Goal: Check status: Check status

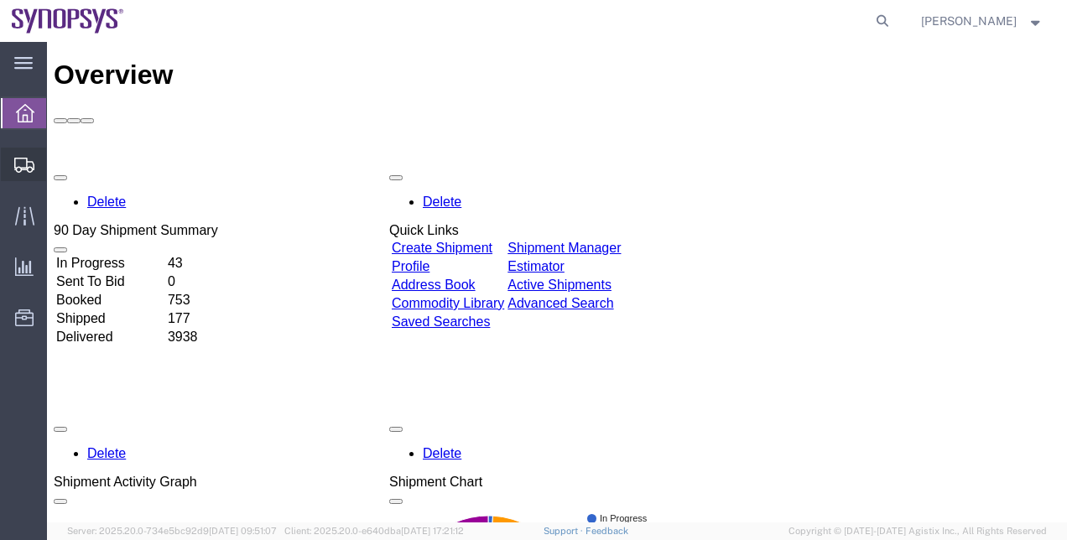
click at [0, 0] on span "Shipment Manager" at bounding box center [0, 0] width 0 height 0
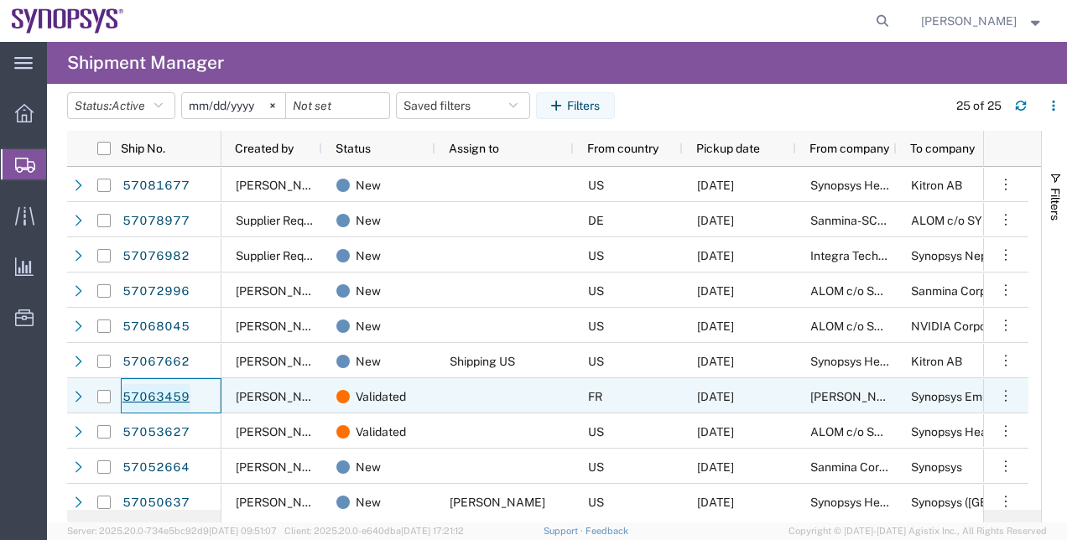
click at [171, 394] on link "57063459" at bounding box center [156, 397] width 69 height 27
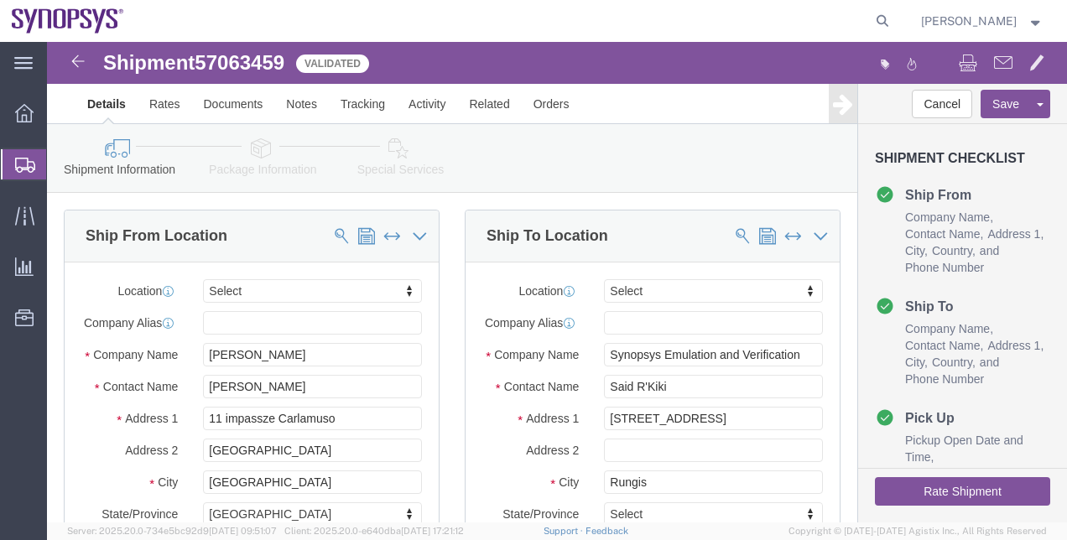
select select
click link "Package Information"
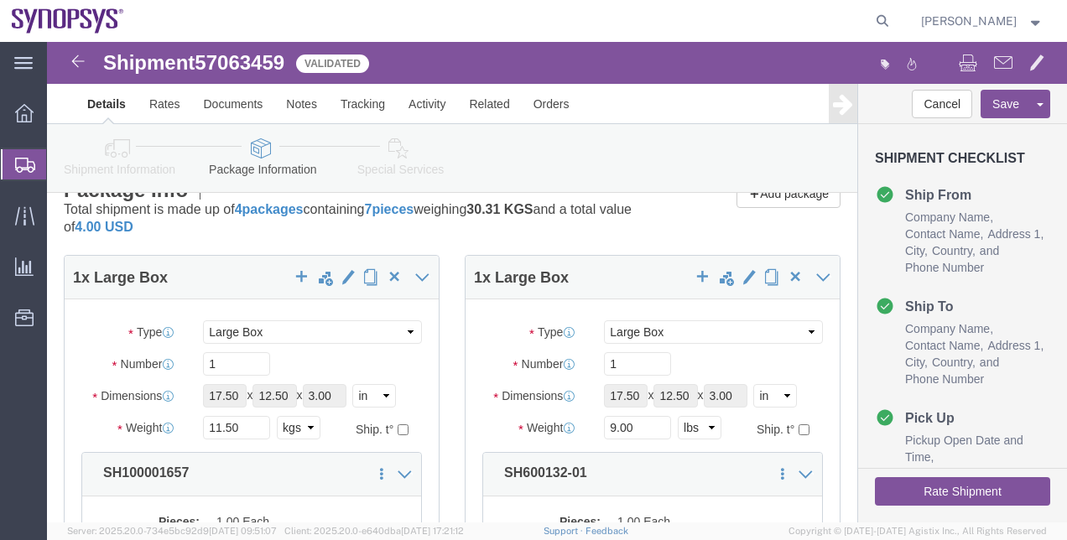
scroll to position [24, 0]
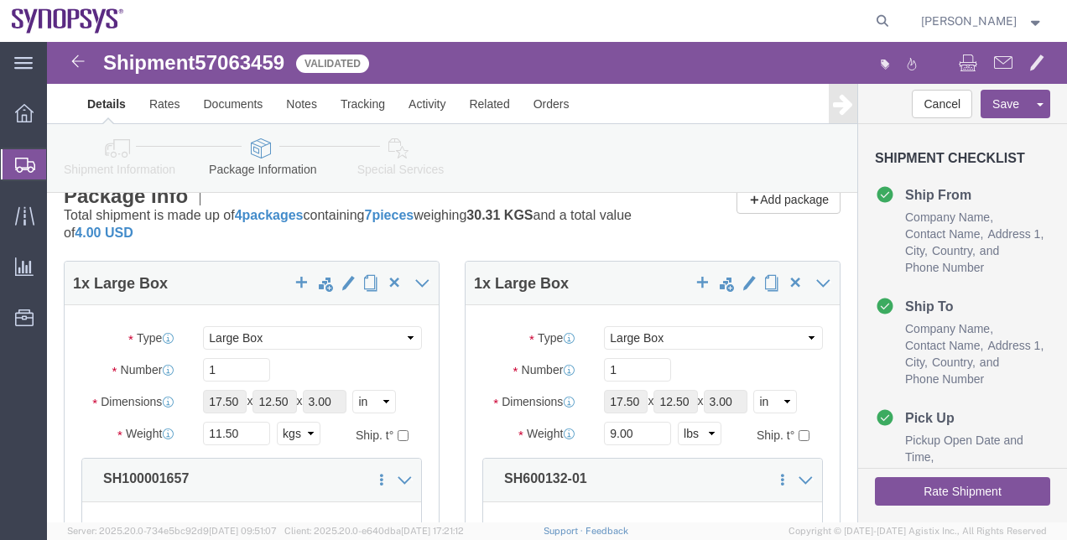
click link "Shipment Information"
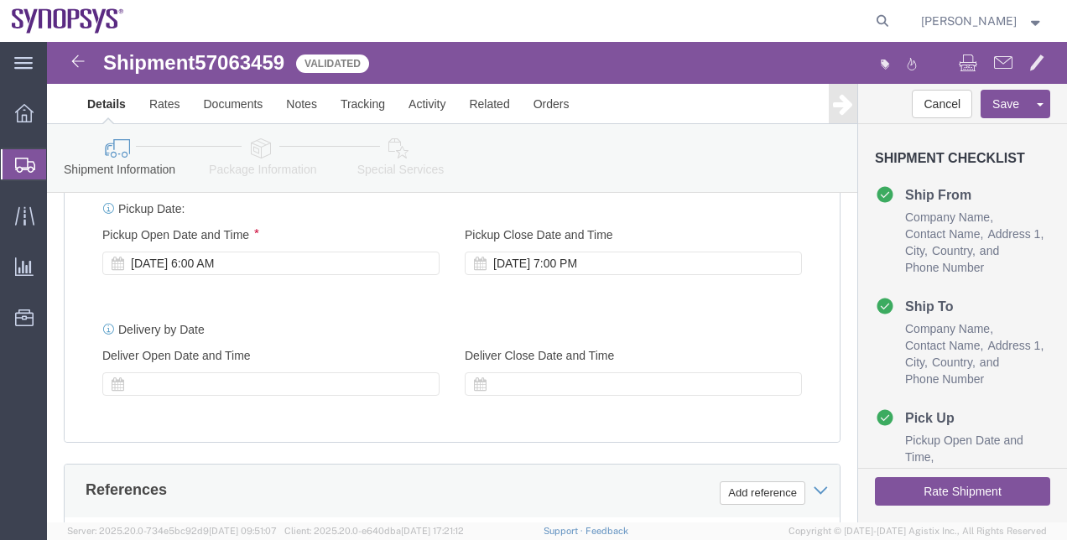
scroll to position [669, 0]
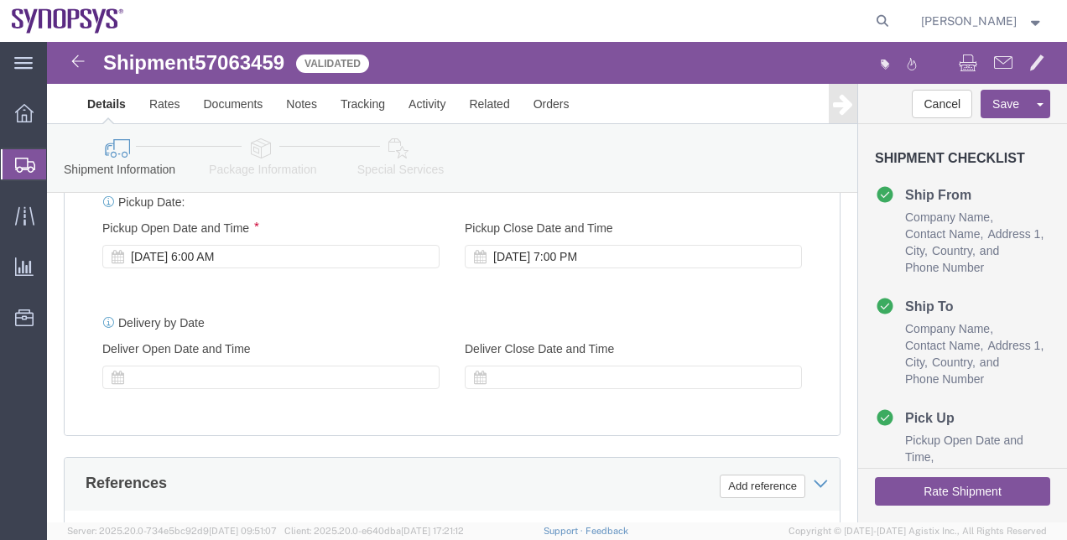
click link "Package Information"
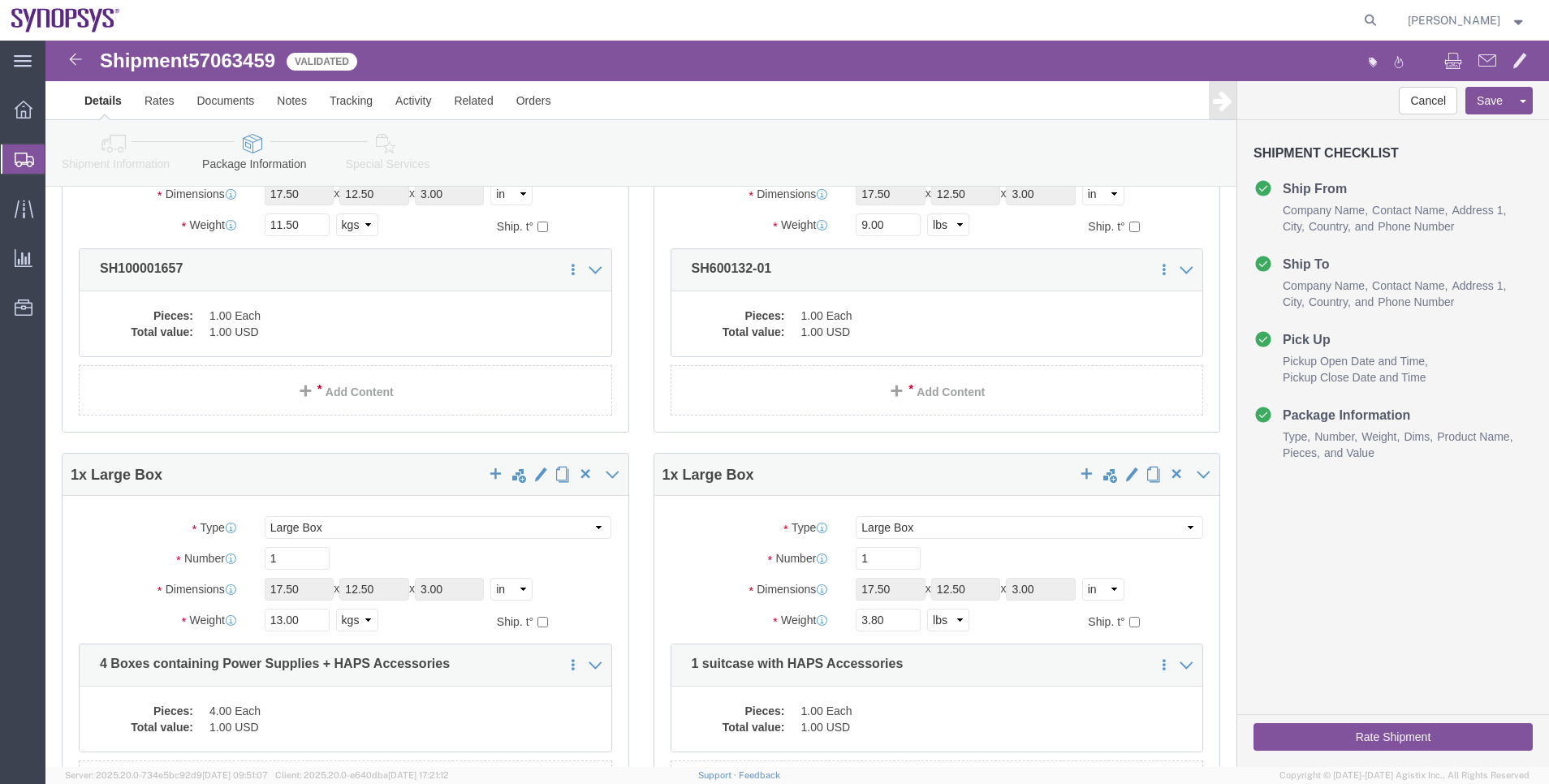
scroll to position [192, 0]
click at [0, 0] on span "Shipment Manager" at bounding box center [0, 0] width 0 height 0
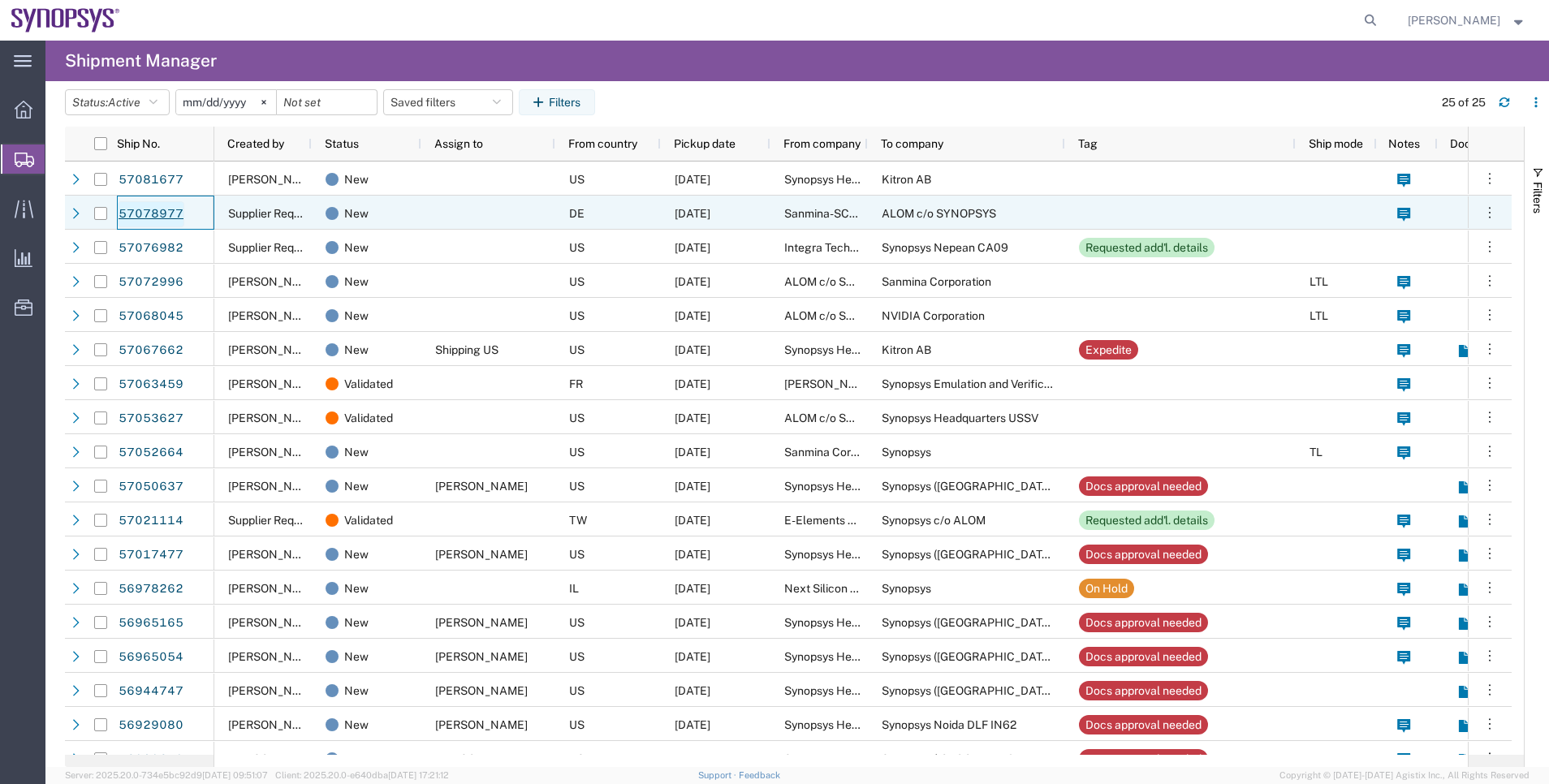
click at [157, 209] on link "57078977" at bounding box center [151, 214] width 67 height 26
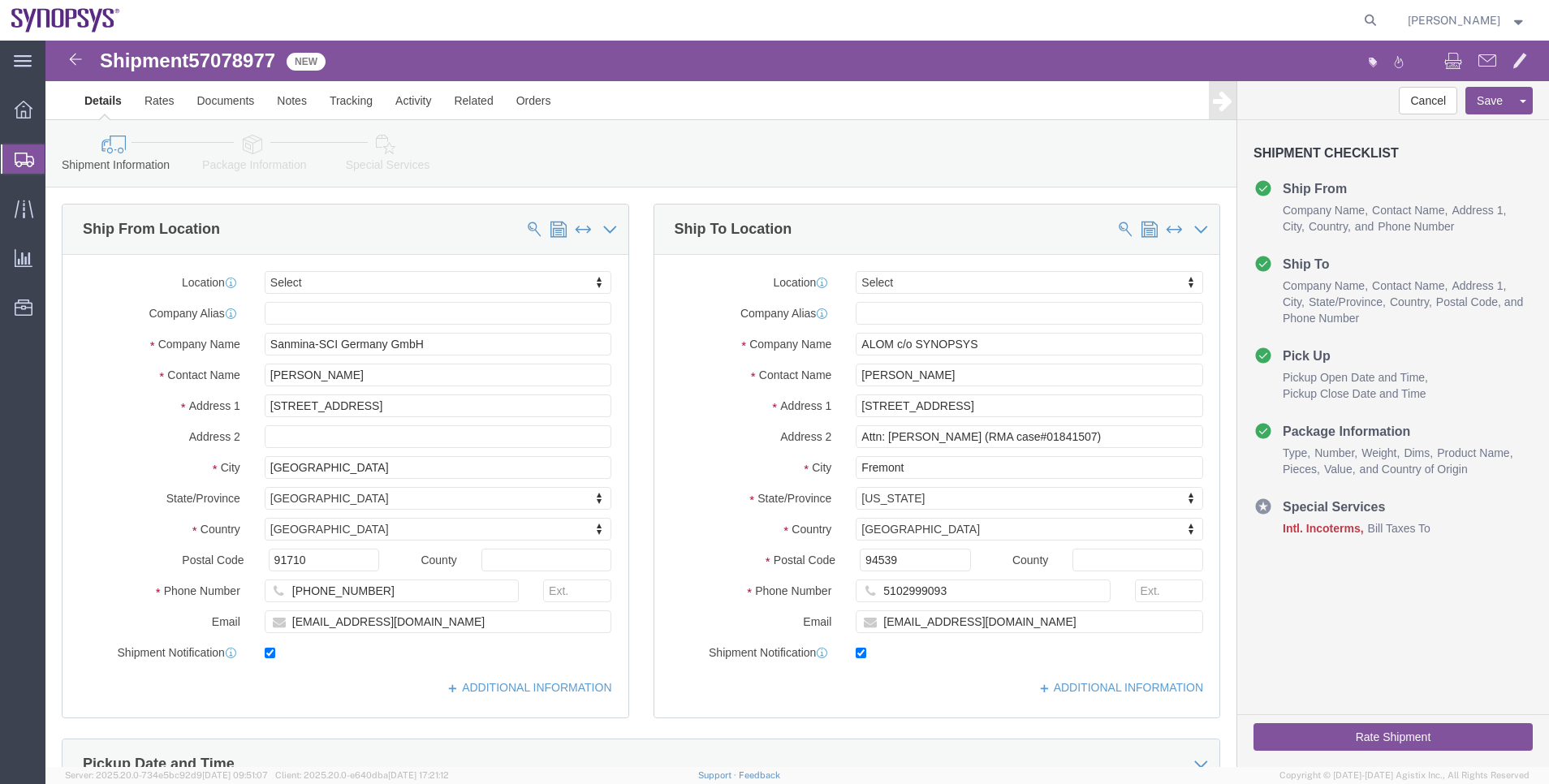
select select
click icon
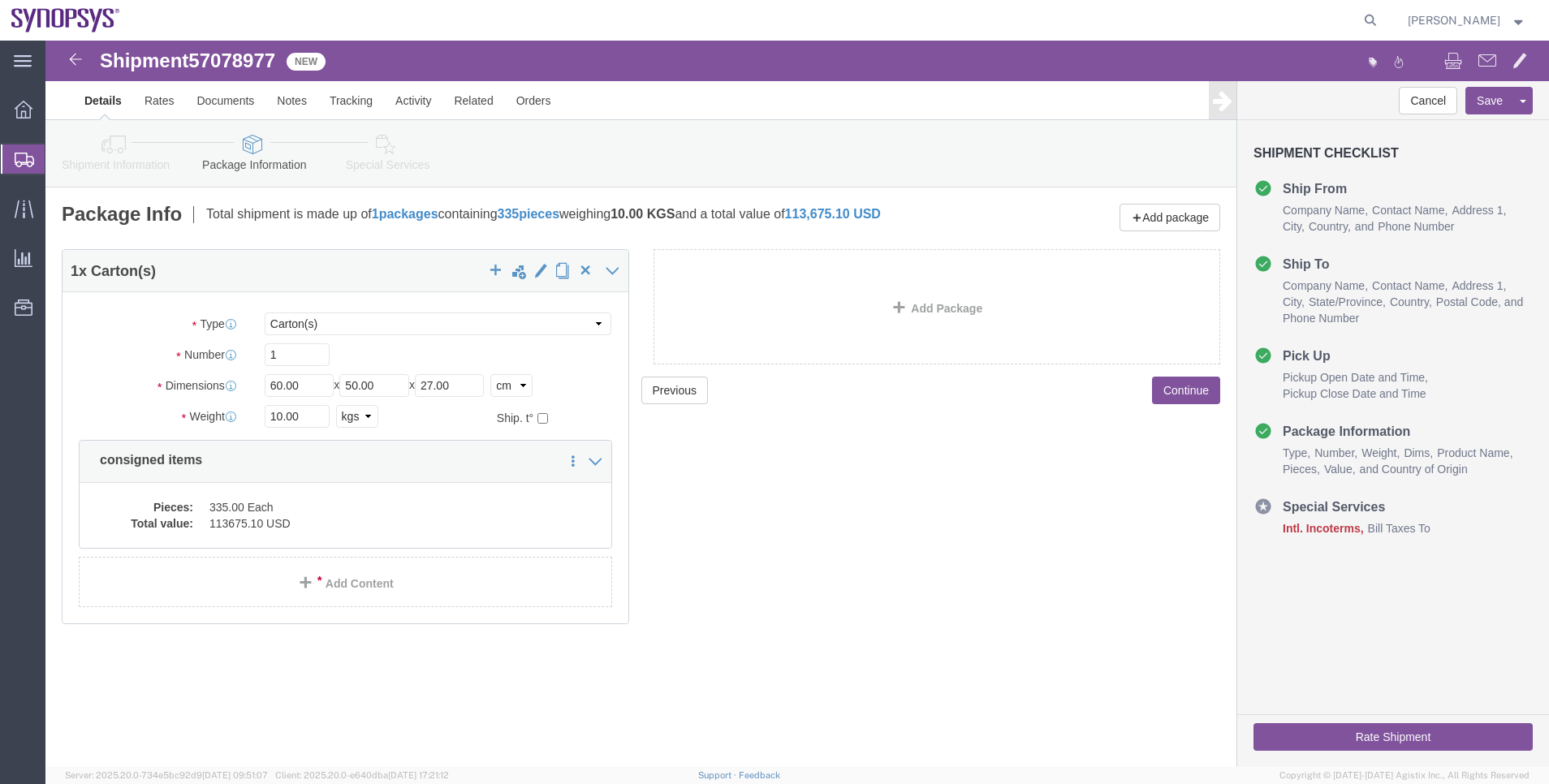
click div "Shipment Information Package Information Special Services"
click link "Shipment Information"
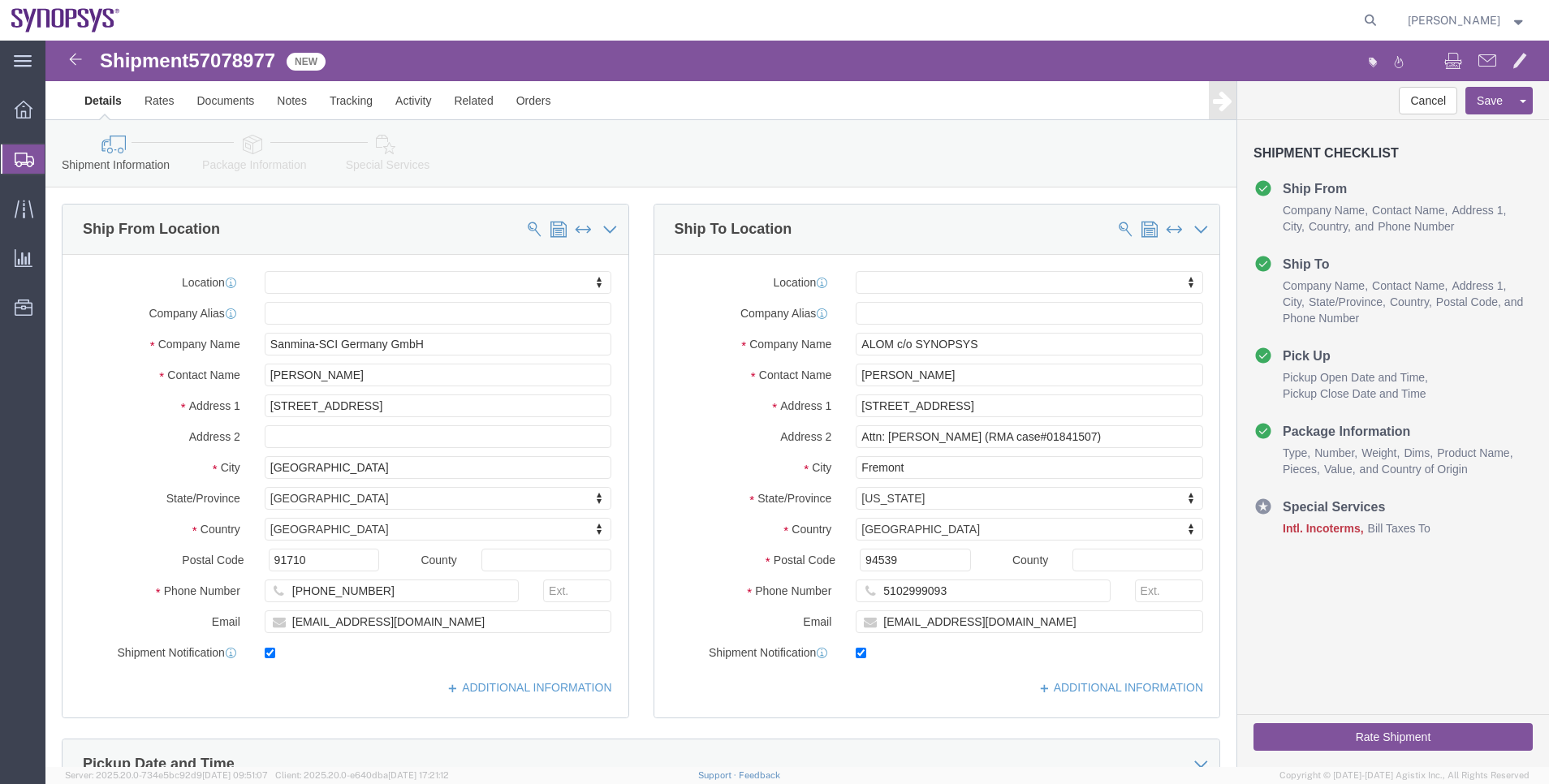
click icon
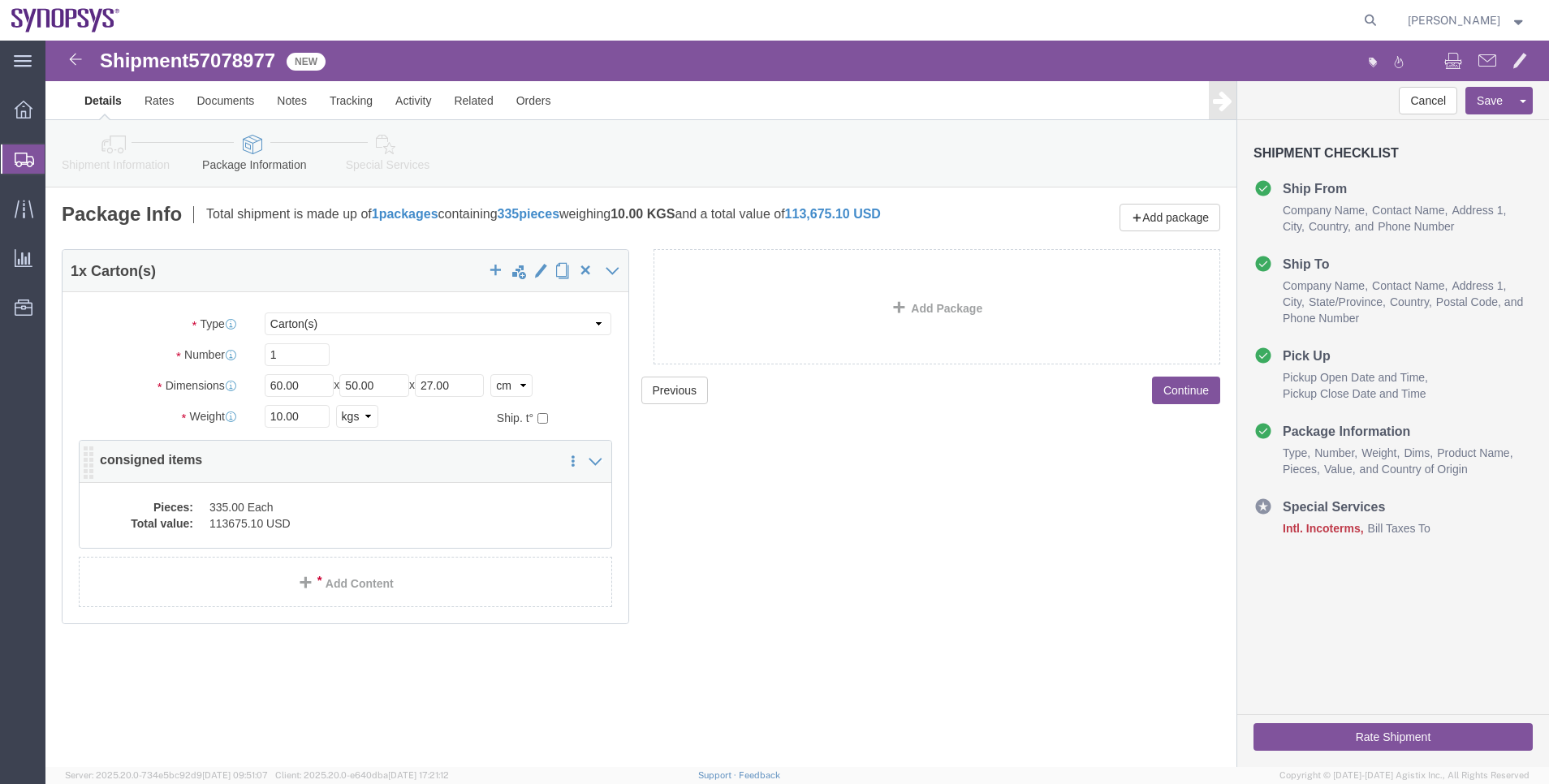
click dd "335.00 Each"
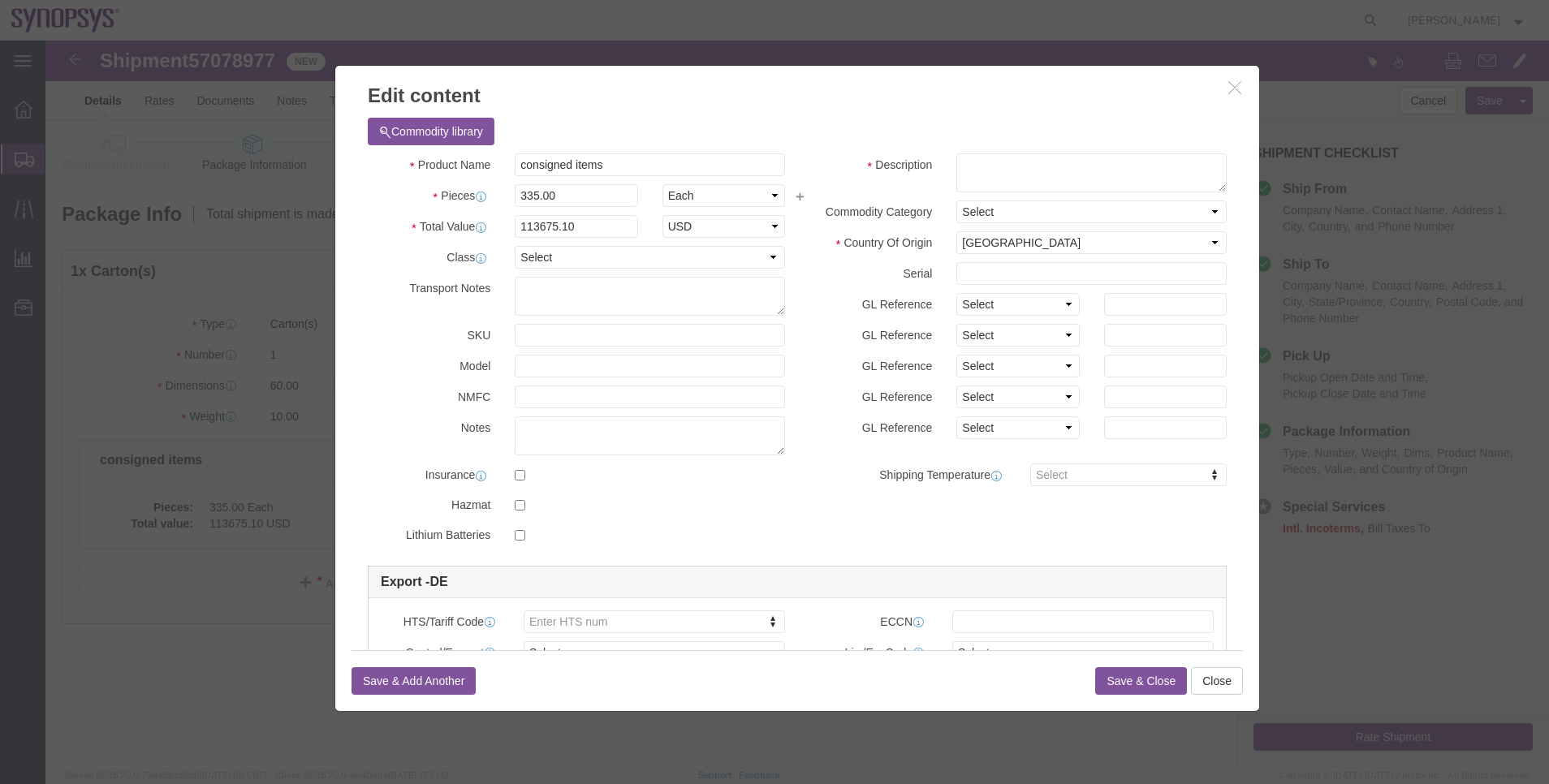
click icon "button"
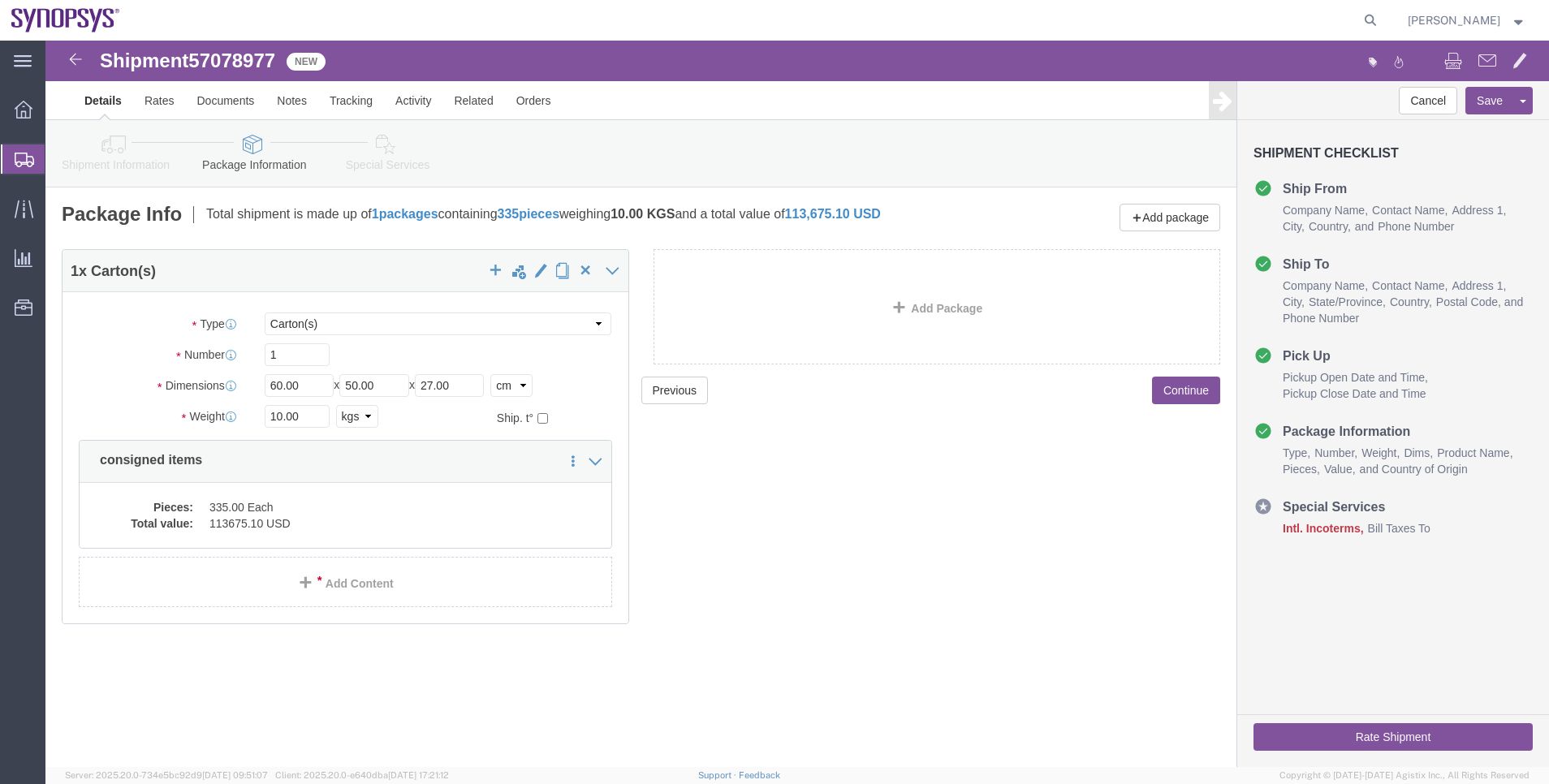
click link "Special Services"
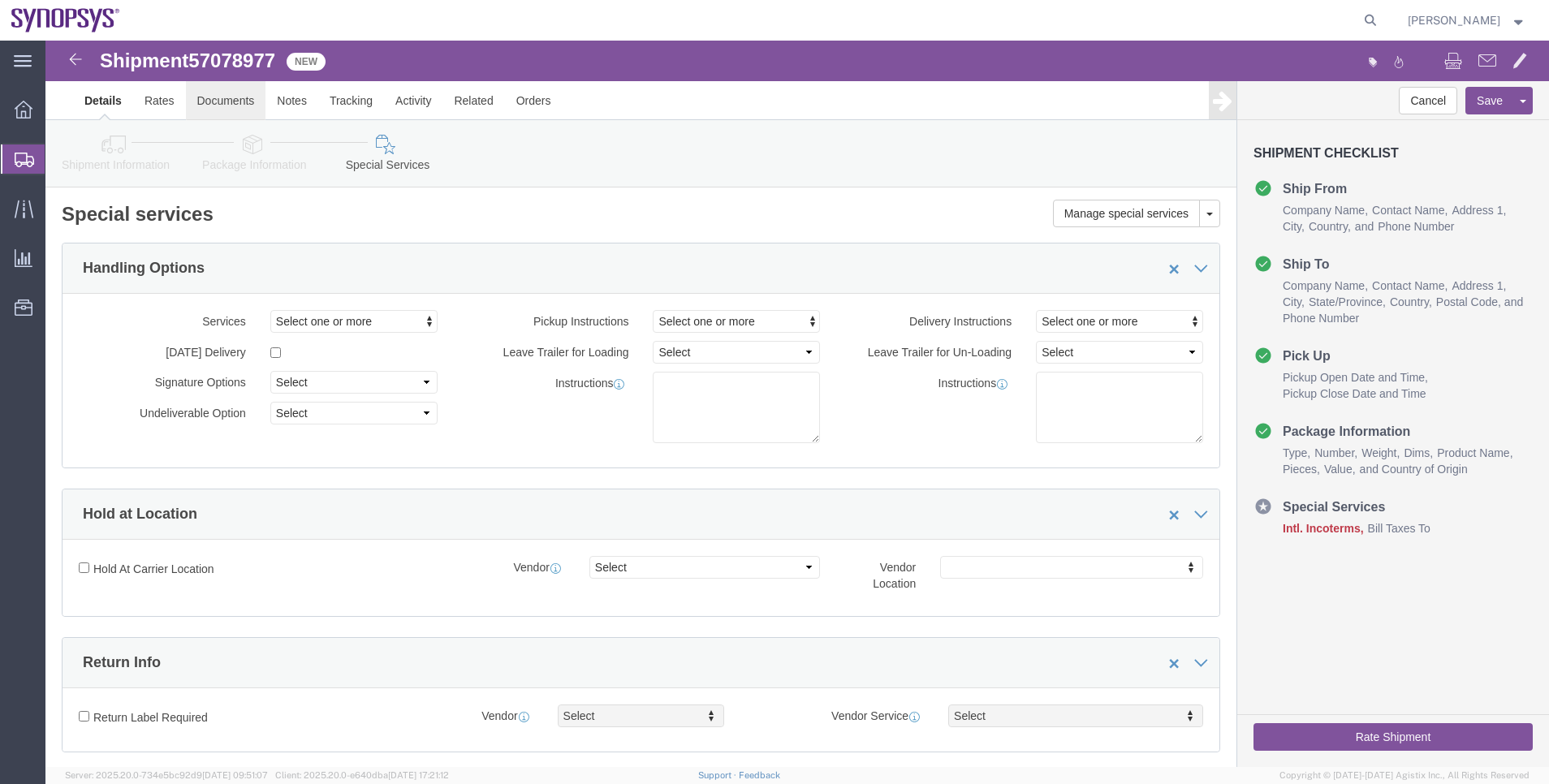
click link "Documents"
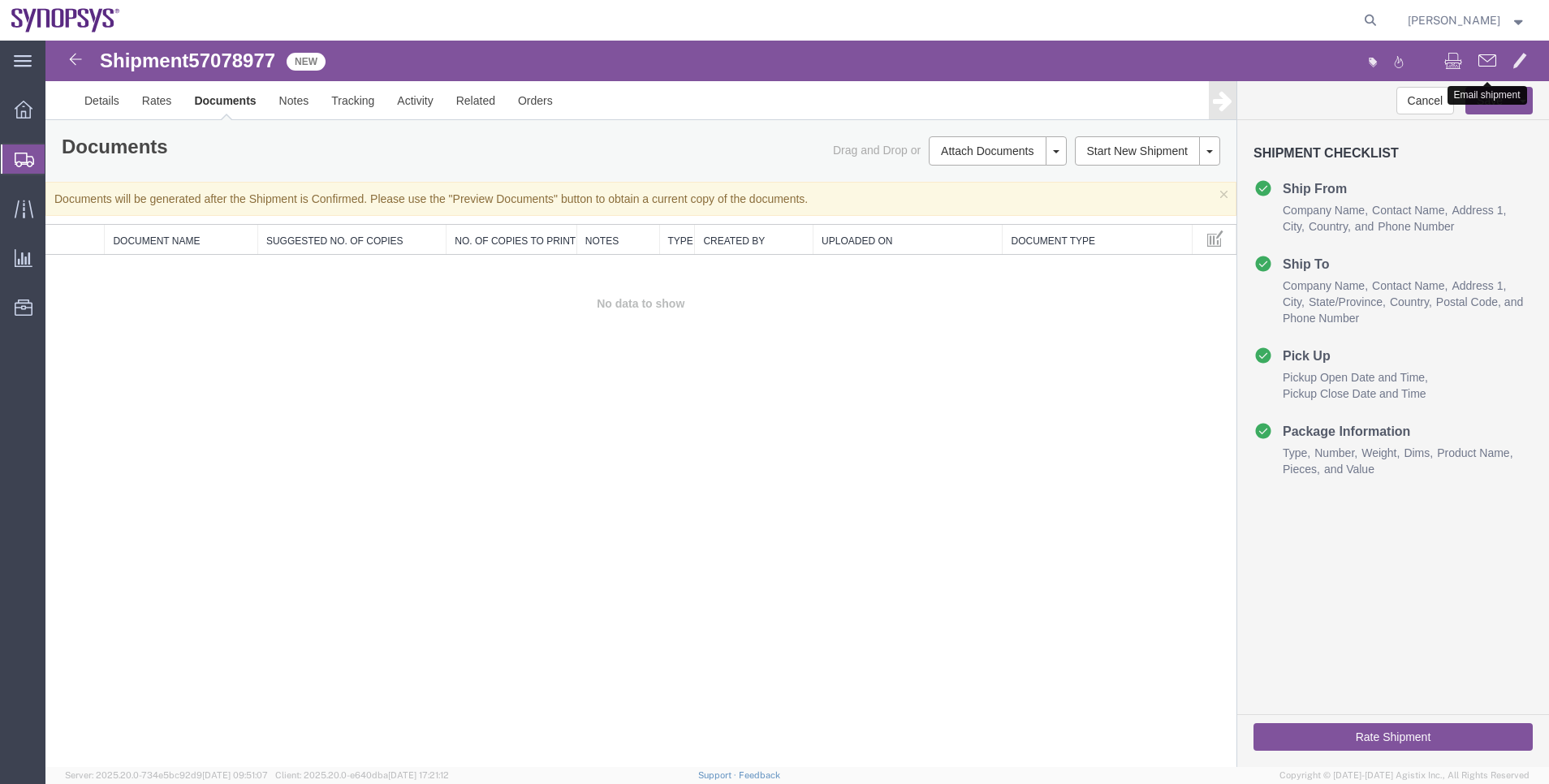
click at [1032, 63] on span at bounding box center [1487, 60] width 17 height 19
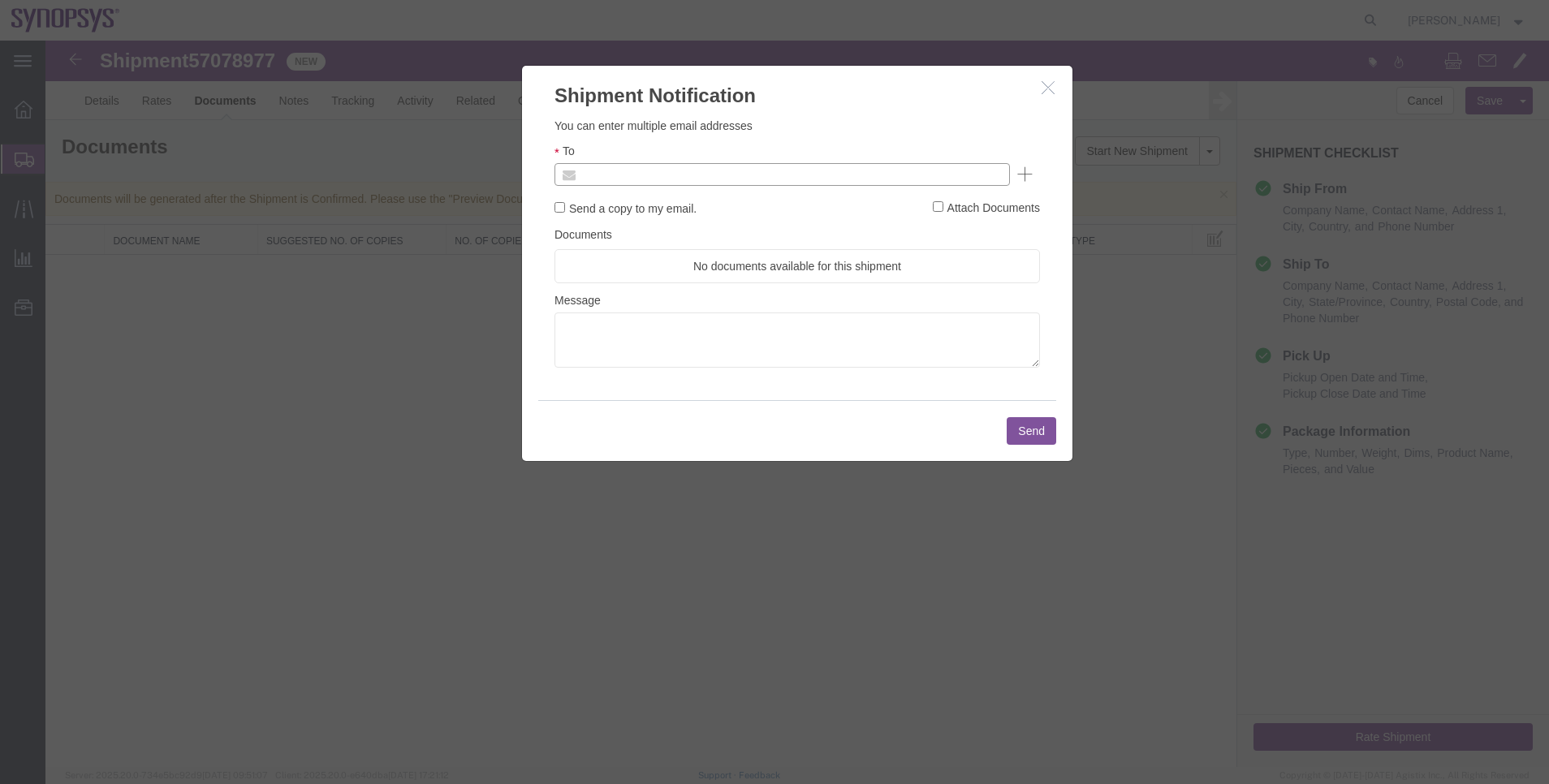
click at [622, 175] on input "text" at bounding box center [672, 174] width 190 height 21
type input "[EMAIL_ADDRESS][DOMAIN_NAME]"
click at [1023, 431] on button "Send" at bounding box center [1031, 431] width 49 height 28
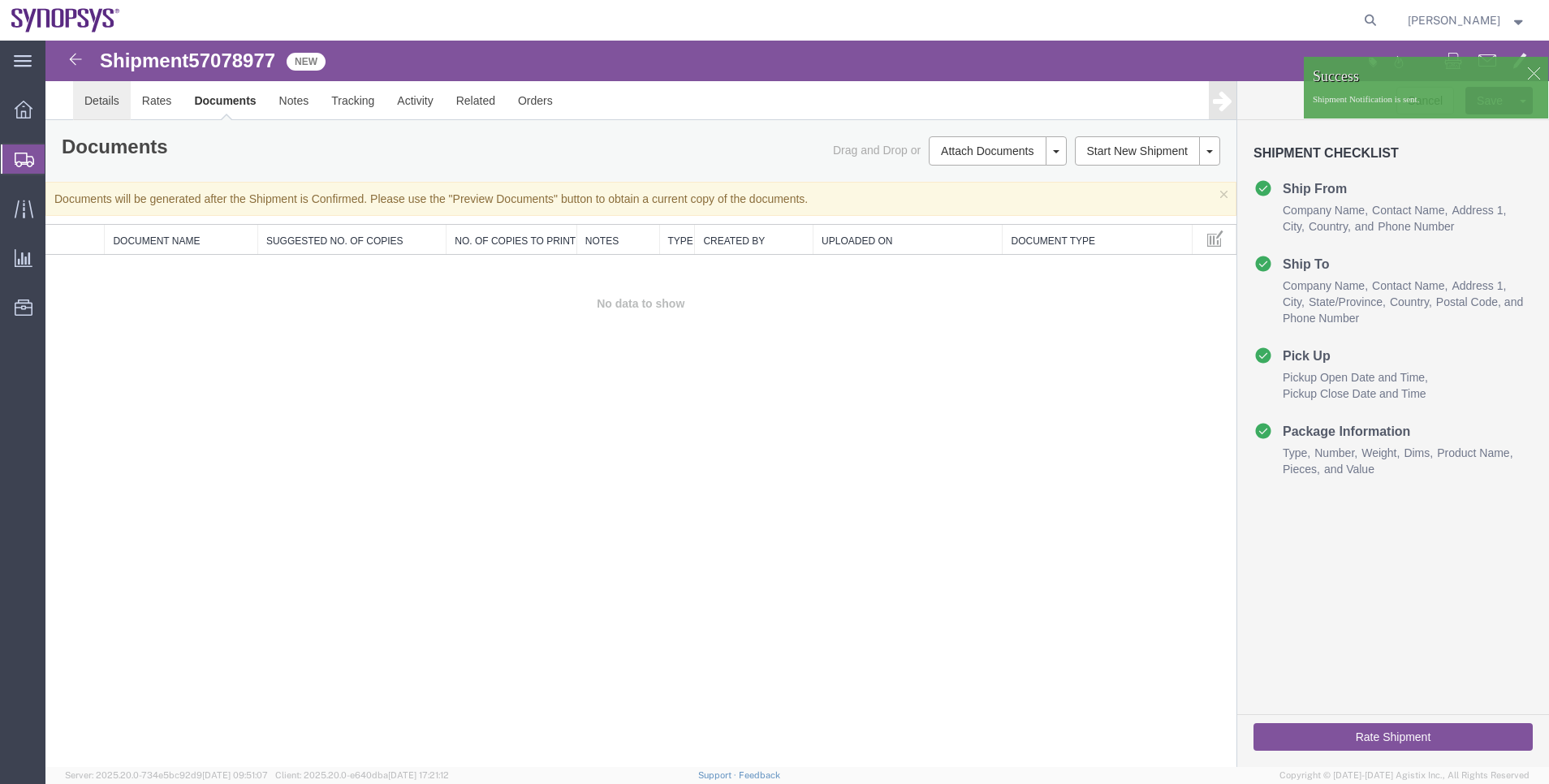
click at [106, 104] on link "Details" at bounding box center [102, 101] width 58 height 39
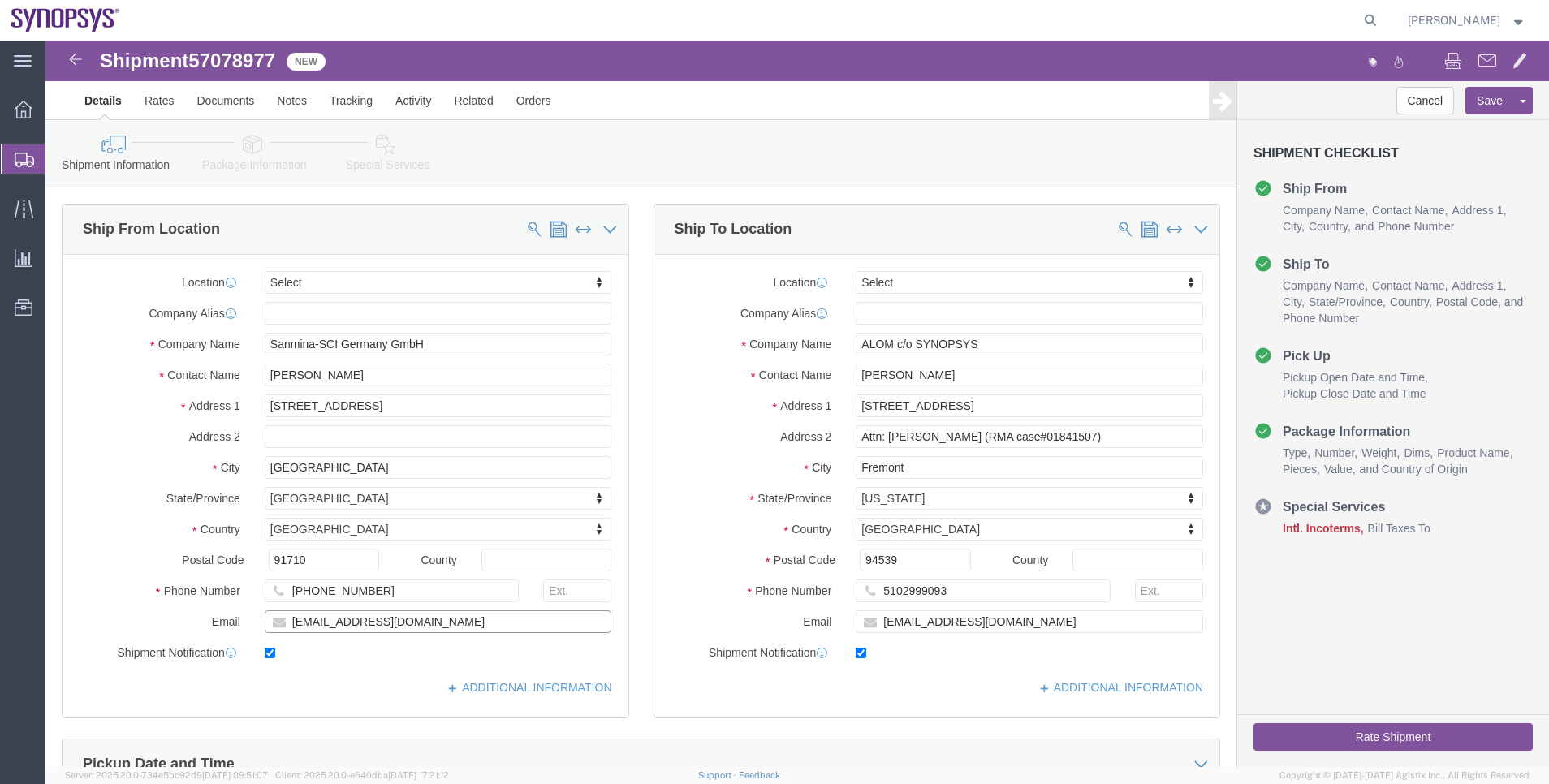
drag, startPoint x: 412, startPoint y: 586, endPoint x: 206, endPoint y: 560, distance: 207.6
click div "Location Select Select My Profile Location [GEOGRAPHIC_DATA] DE04 Agrate Brianz…"
click icon "button"
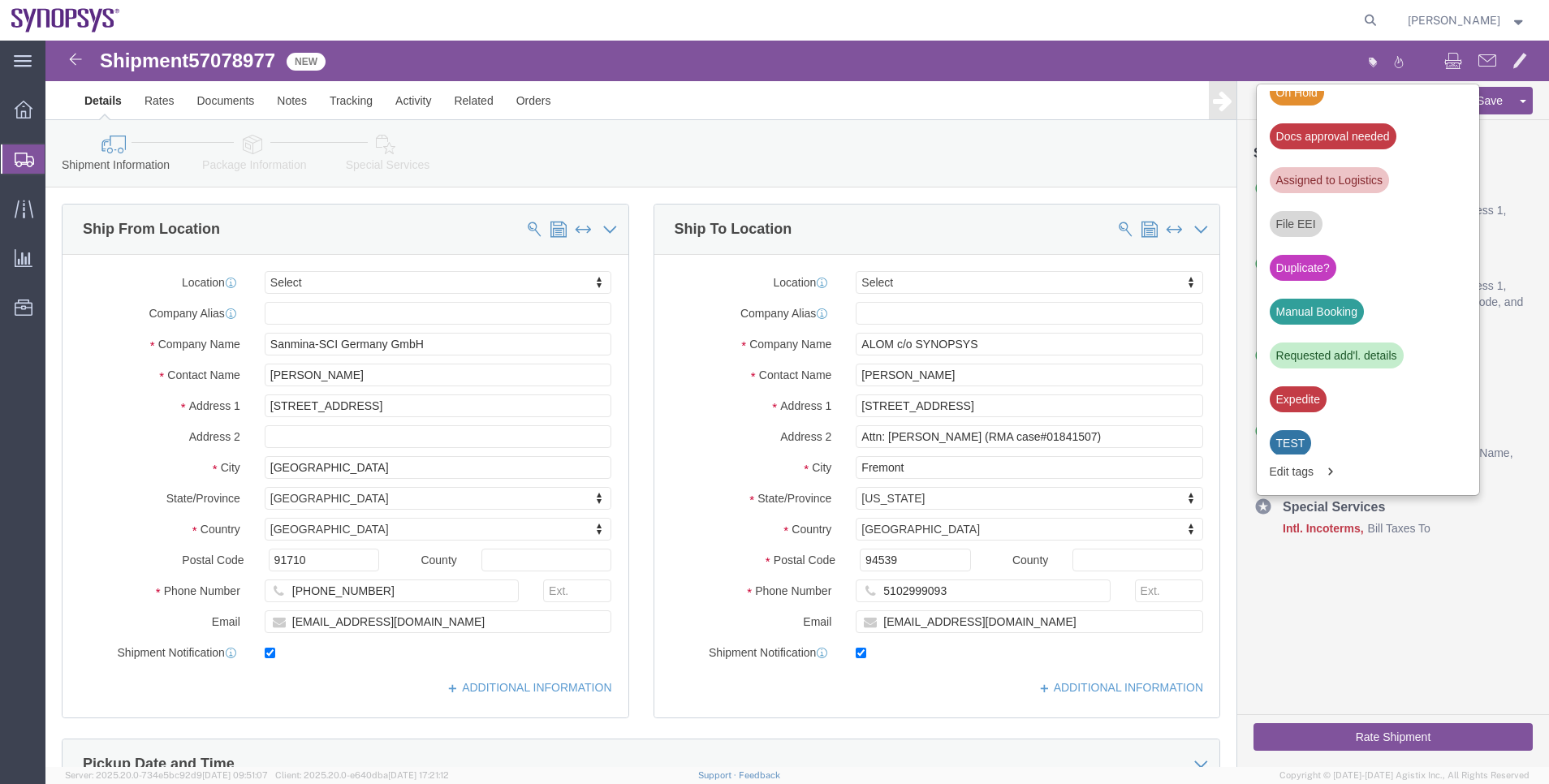
scroll to position [508, 0]
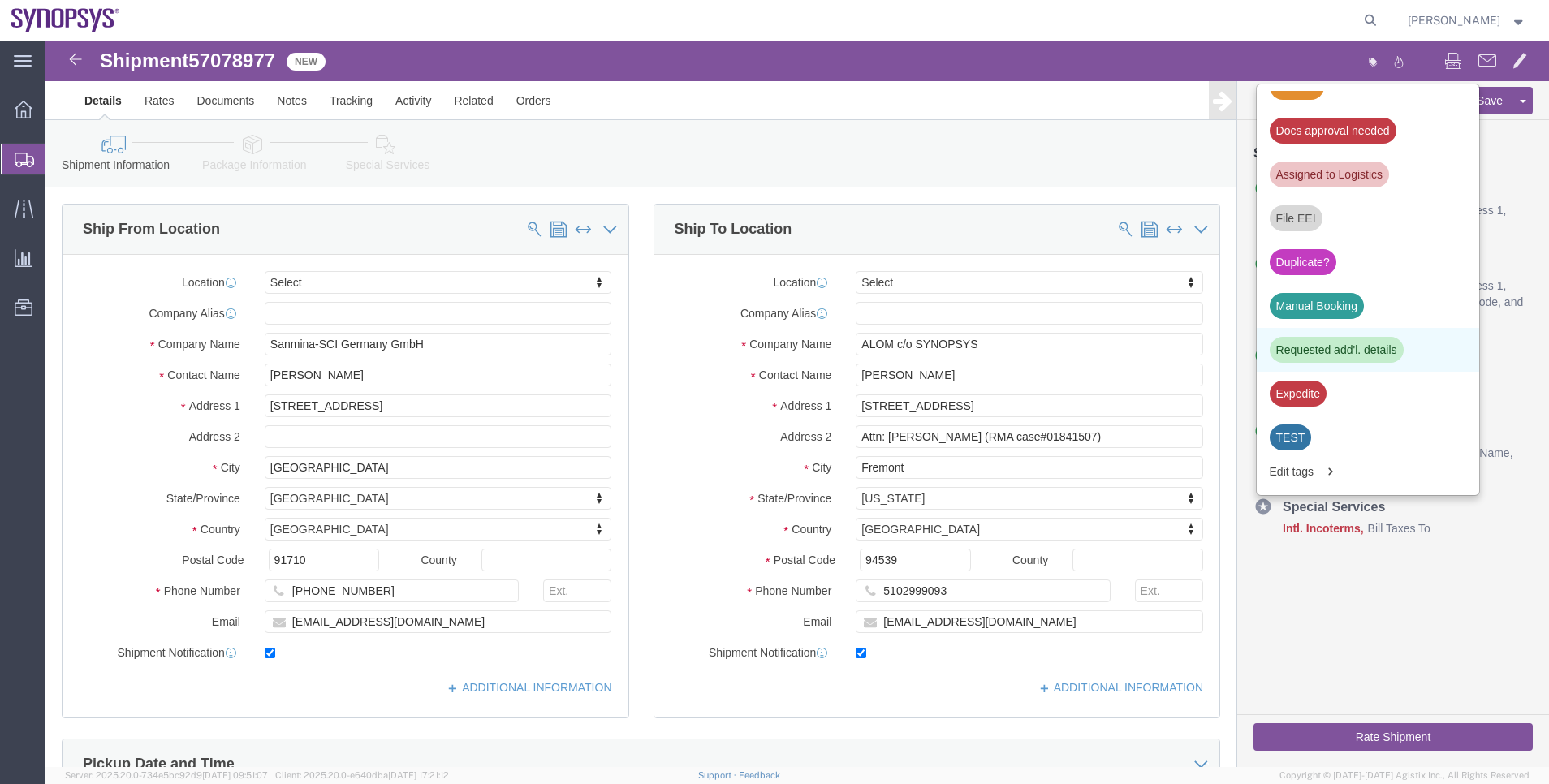
click div "Requested add'l. details"
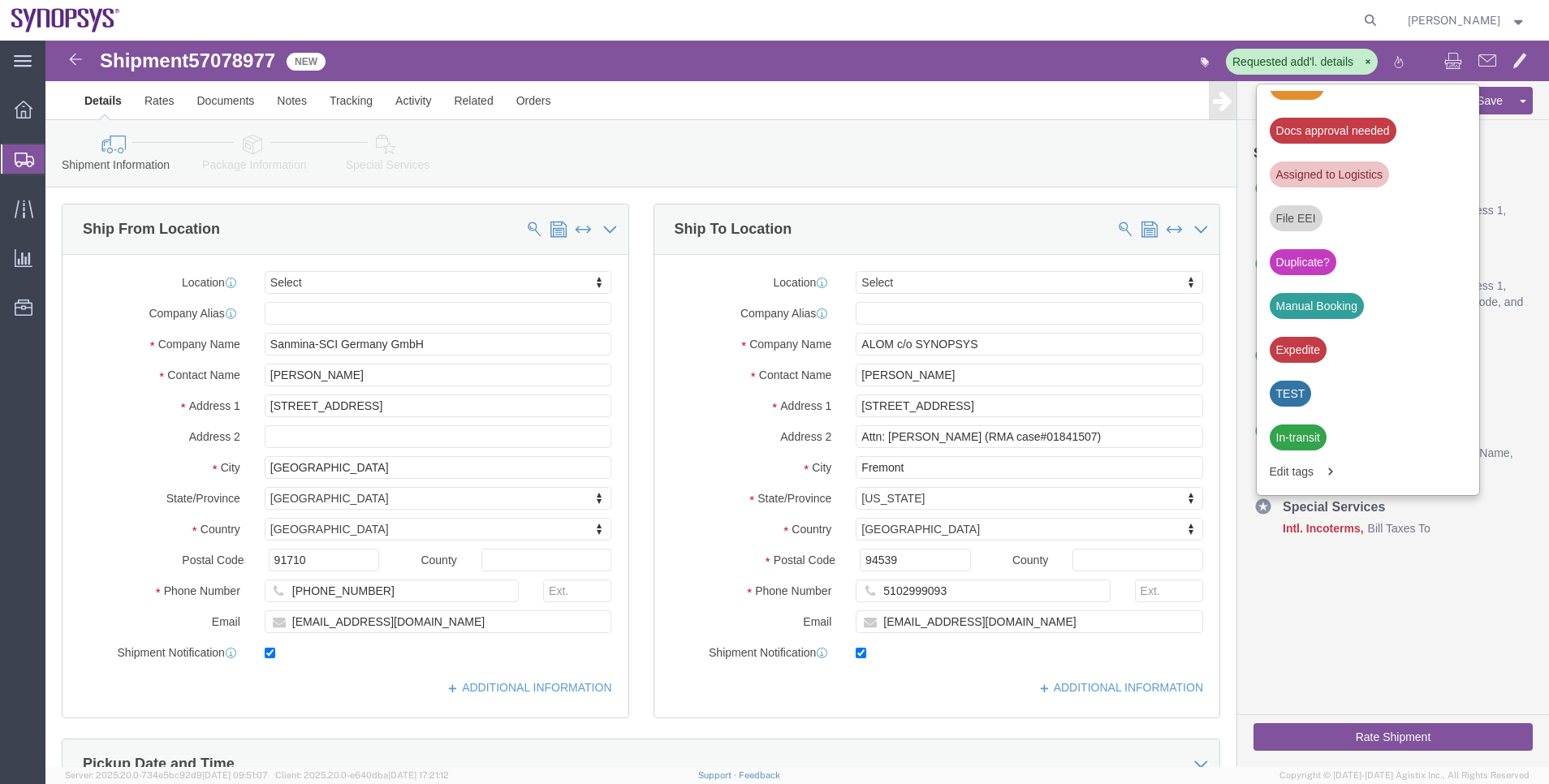
click div "Cancel Save Assign To Clone Shipment Save As Template Shipment Checklist Ship F…"
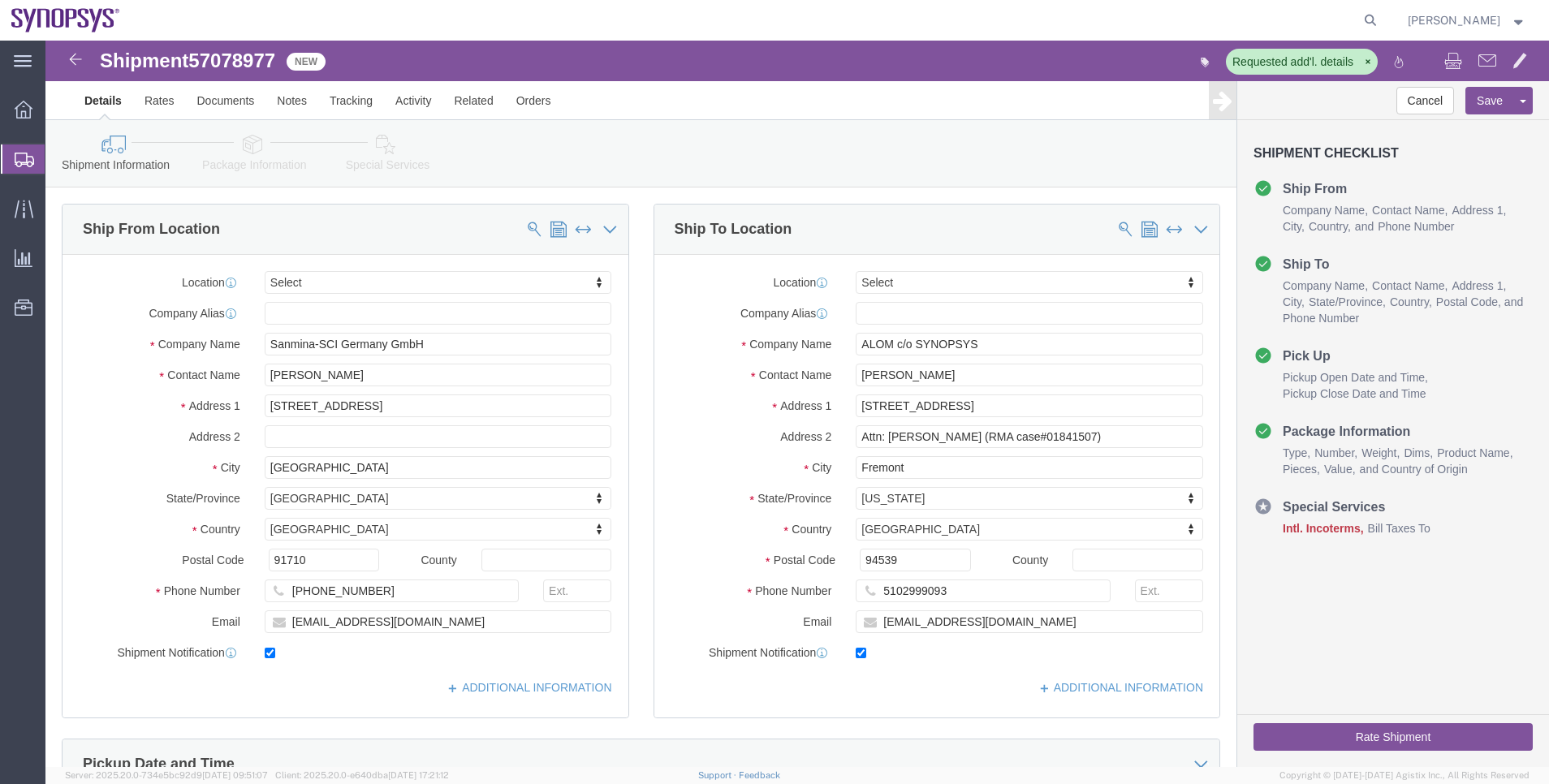
click at [0, 0] on span "Shipment Manager" at bounding box center [0, 0] width 0 height 0
